Goal: Transaction & Acquisition: Obtain resource

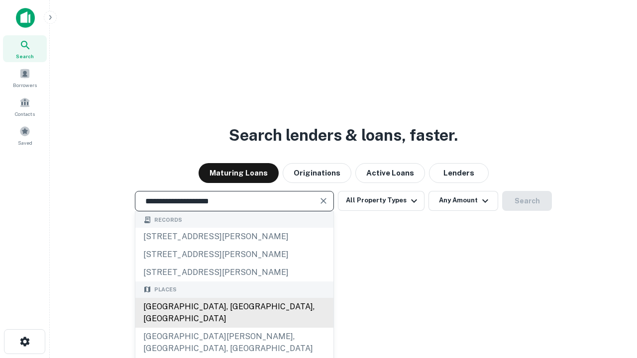
click at [234, 328] on div "[GEOGRAPHIC_DATA], [GEOGRAPHIC_DATA], [GEOGRAPHIC_DATA]" at bounding box center [234, 313] width 198 height 30
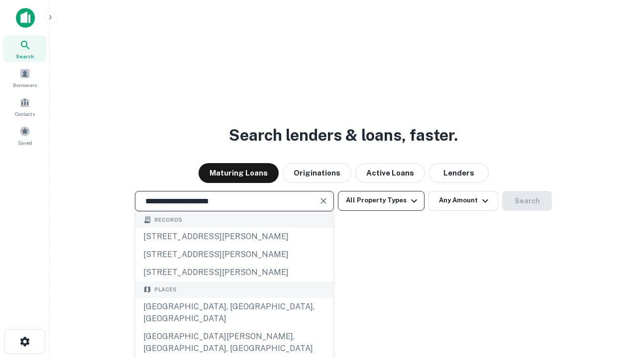
type input "**********"
click at [381, 200] on button "All Property Types" at bounding box center [381, 201] width 87 height 20
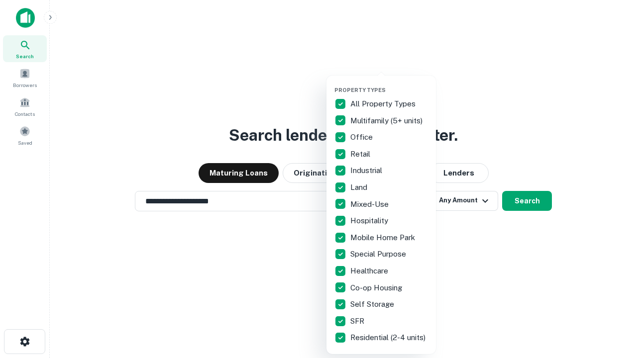
click at [389, 84] on button "button" at bounding box center [388, 84] width 109 height 0
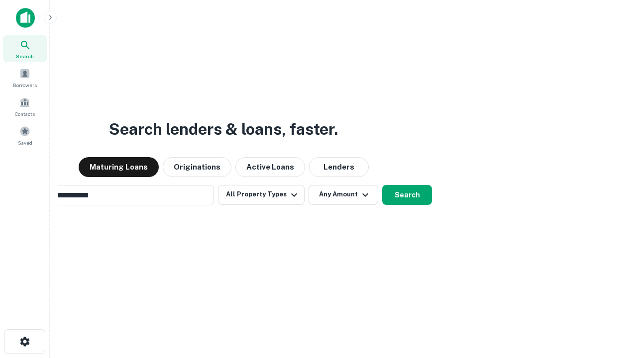
scroll to position [15, 0]
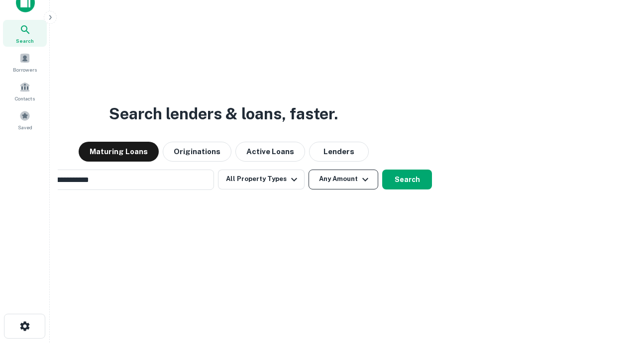
click at [308, 170] on button "Any Amount" at bounding box center [343, 180] width 70 height 20
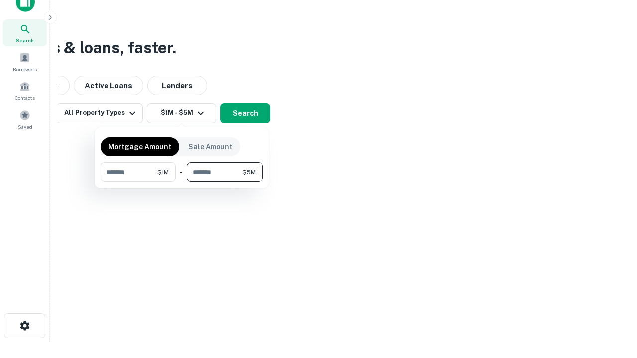
type input "*******"
click at [182, 182] on button "button" at bounding box center [181, 182] width 162 height 0
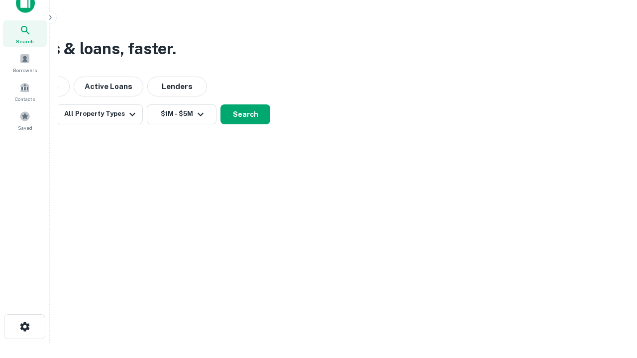
scroll to position [6, 184]
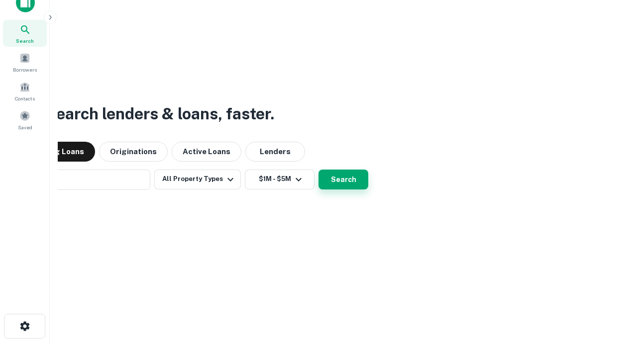
click at [318, 170] on button "Search" at bounding box center [343, 180] width 50 height 20
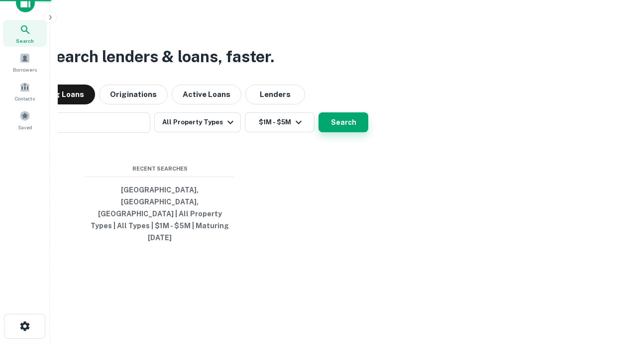
scroll to position [26, 281]
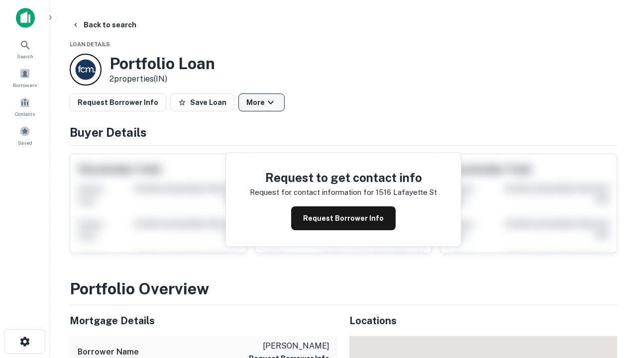
click at [261, 102] on button "More" at bounding box center [261, 102] width 46 height 18
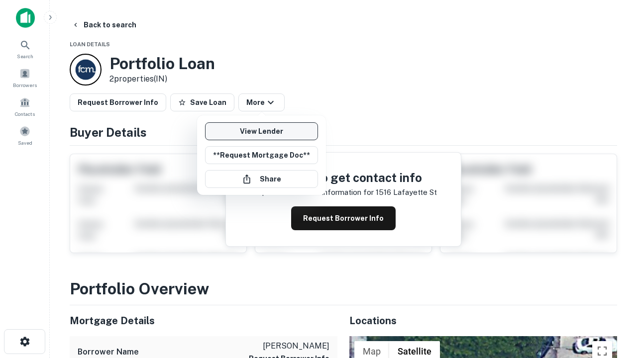
click at [261, 131] on link "View Lender" at bounding box center [261, 131] width 113 height 18
